Goal: Information Seeking & Learning: Learn about a topic

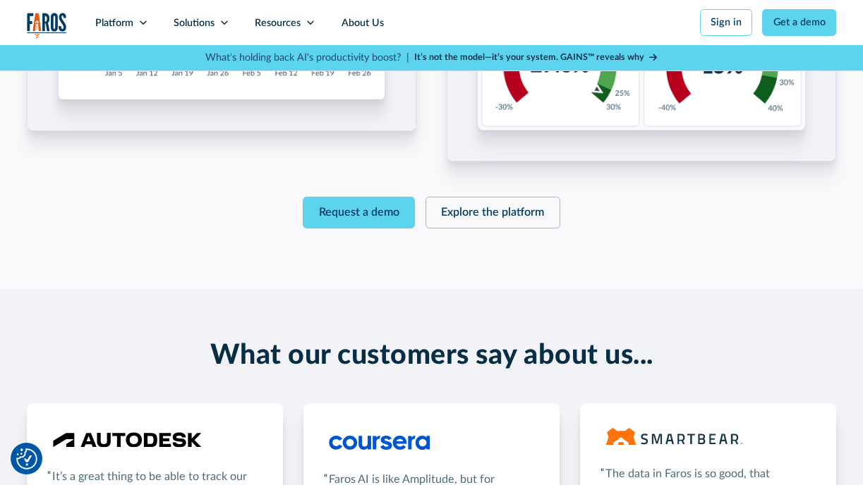
scroll to position [2065, 0]
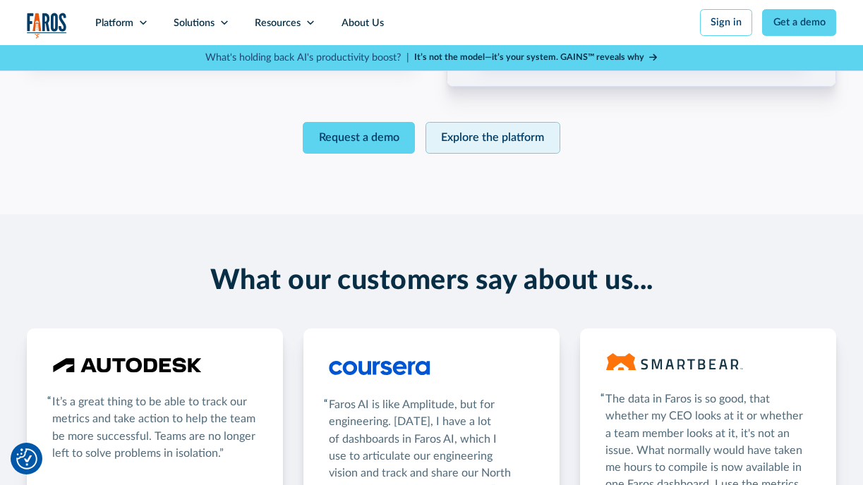
click at [513, 143] on link "Explore the platform" at bounding box center [492, 137] width 135 height 31
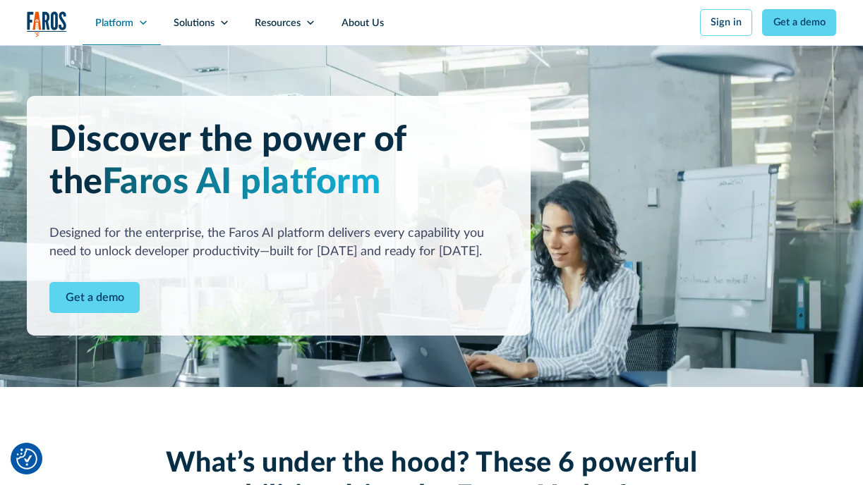
click at [129, 19] on div "Platform" at bounding box center [114, 24] width 38 height 16
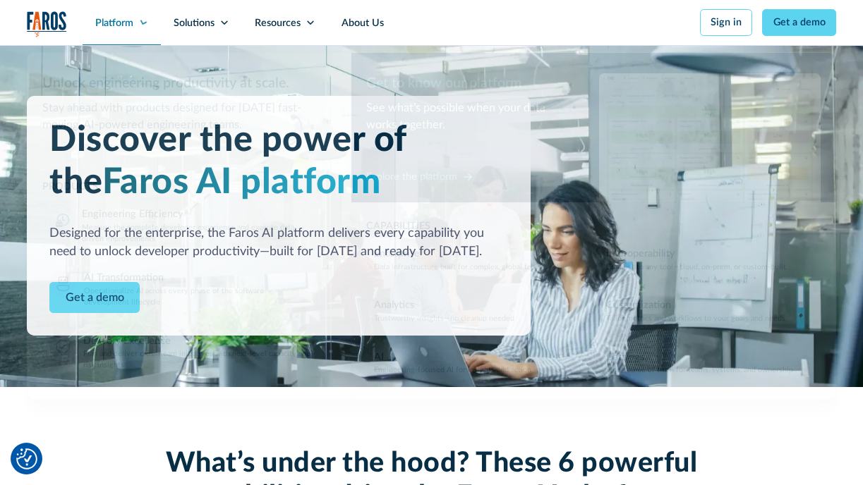
click at [129, 19] on div "Platform" at bounding box center [114, 24] width 38 height 16
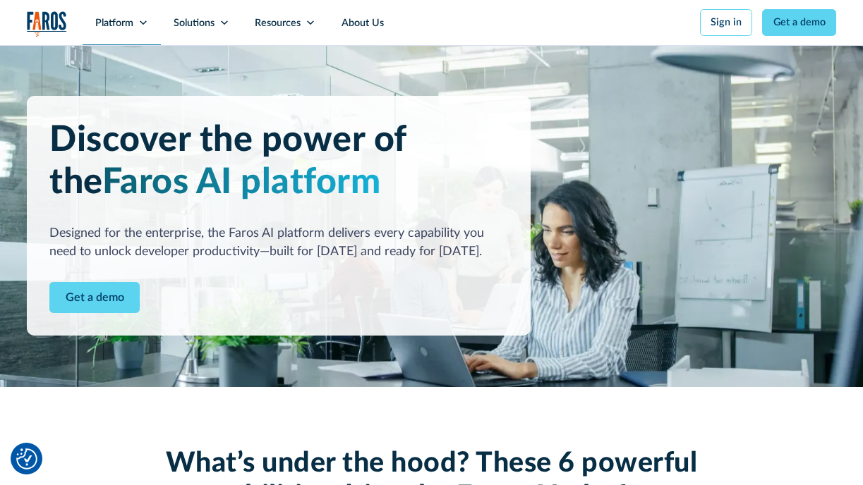
click at [142, 25] on icon at bounding box center [143, 23] width 10 height 10
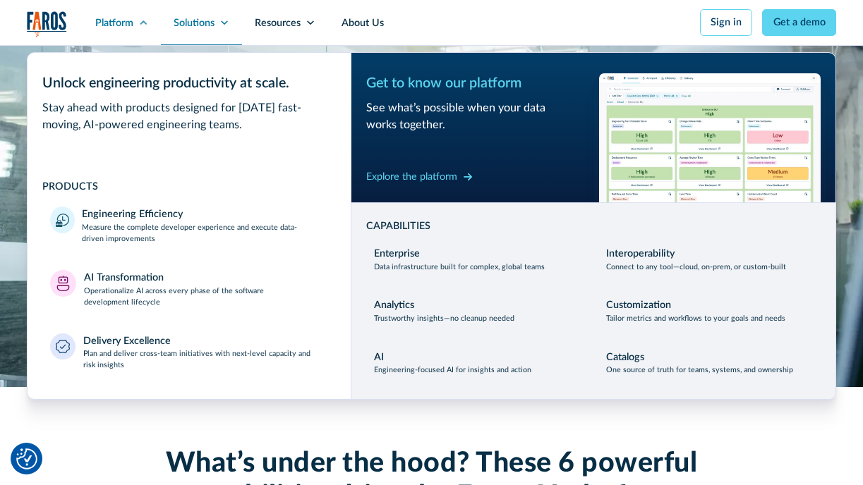
click at [210, 18] on div "Solutions" at bounding box center [194, 24] width 41 height 16
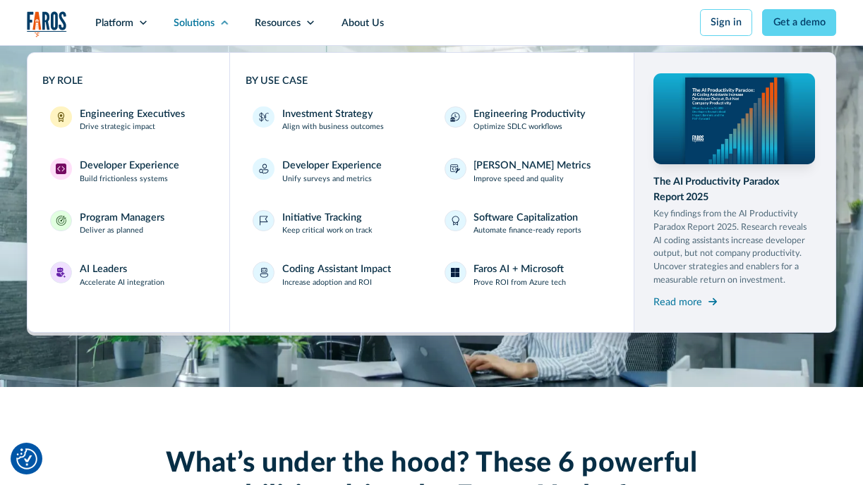
scroll to position [1, 0]
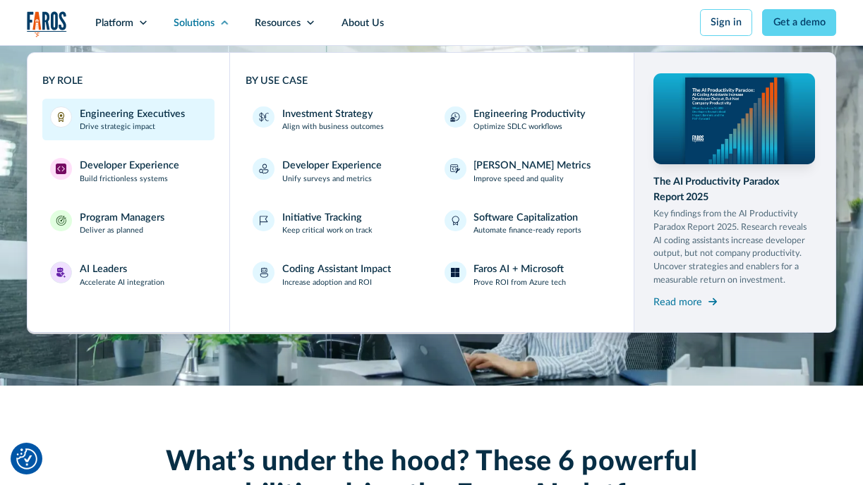
click at [144, 126] on p "Drive strategic impact" at bounding box center [117, 126] width 75 height 11
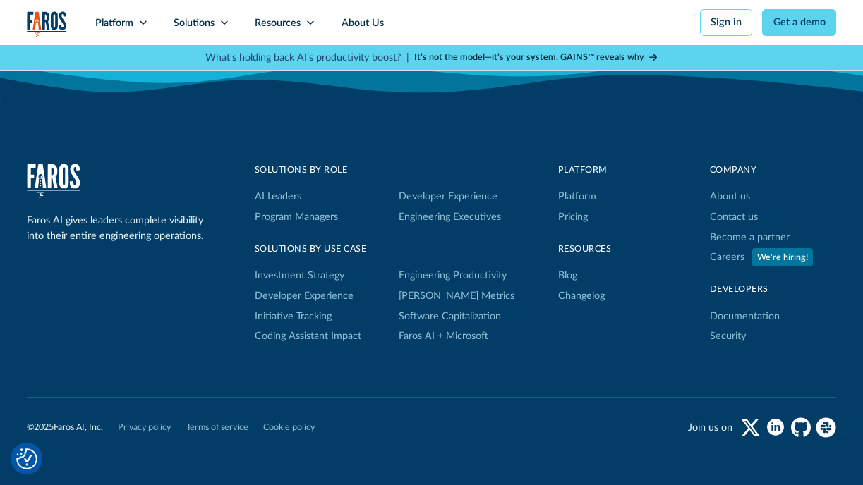
scroll to position [2521, 0]
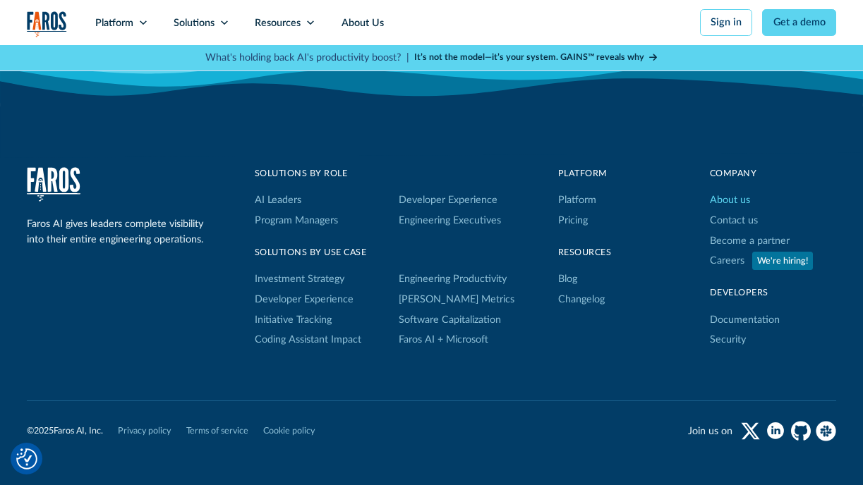
click at [718, 199] on link "About us" at bounding box center [730, 200] width 40 height 20
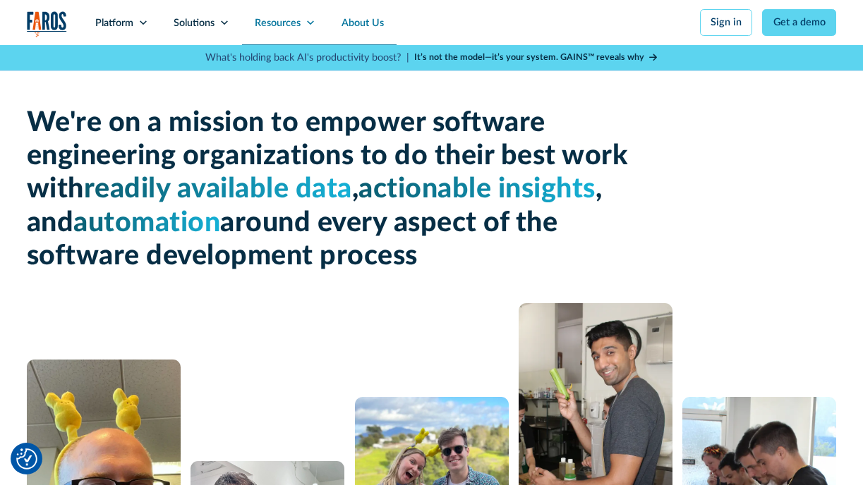
click at [287, 25] on div "Resources" at bounding box center [278, 24] width 46 height 16
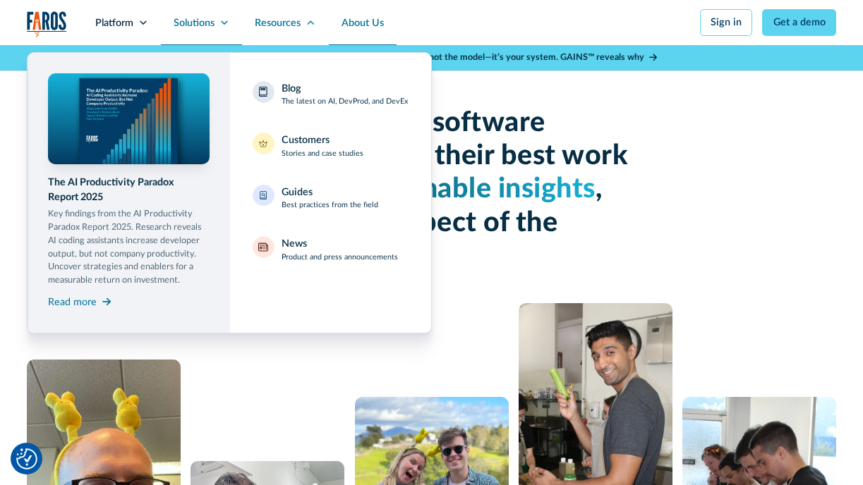
click at [194, 16] on div "Solutions" at bounding box center [194, 24] width 41 height 16
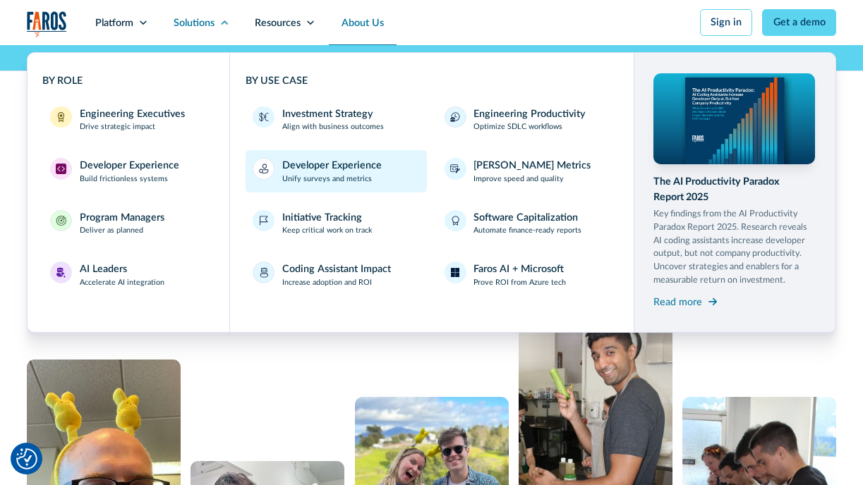
click at [339, 183] on p "Unify surveys and metrics" at bounding box center [327, 179] width 90 height 11
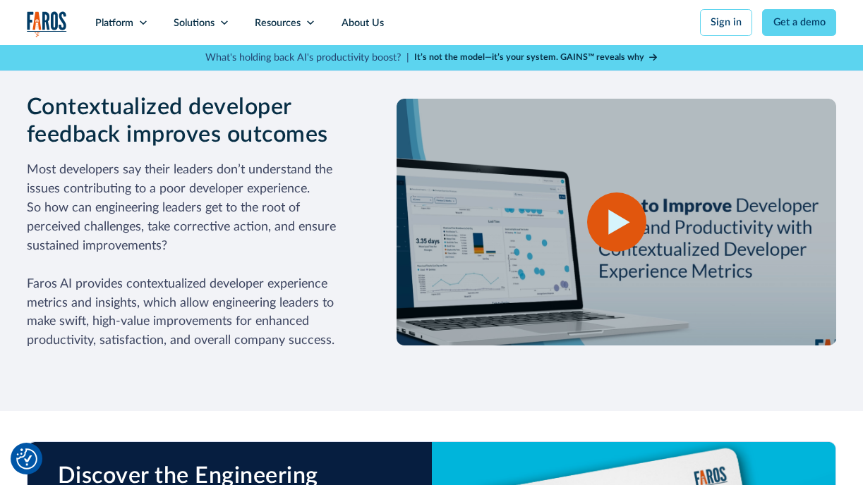
scroll to position [1086, 0]
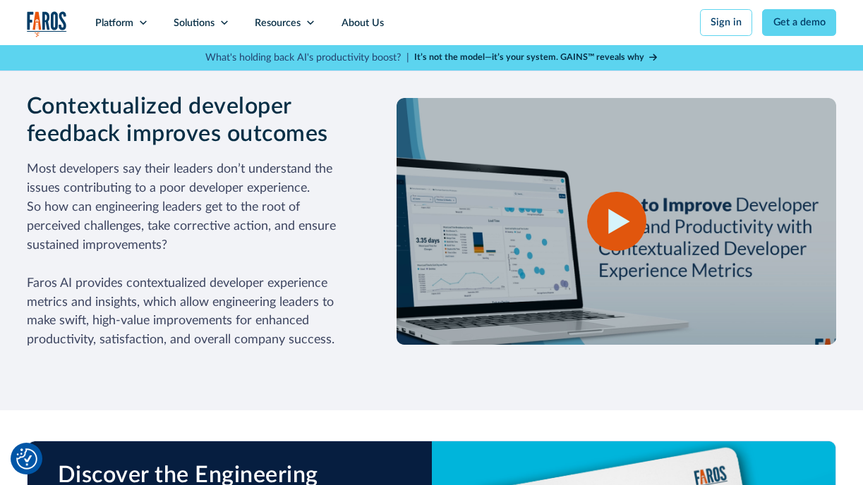
click at [614, 215] on icon "open lightbox" at bounding box center [619, 221] width 22 height 25
